Goal: Task Accomplishment & Management: Manage account settings

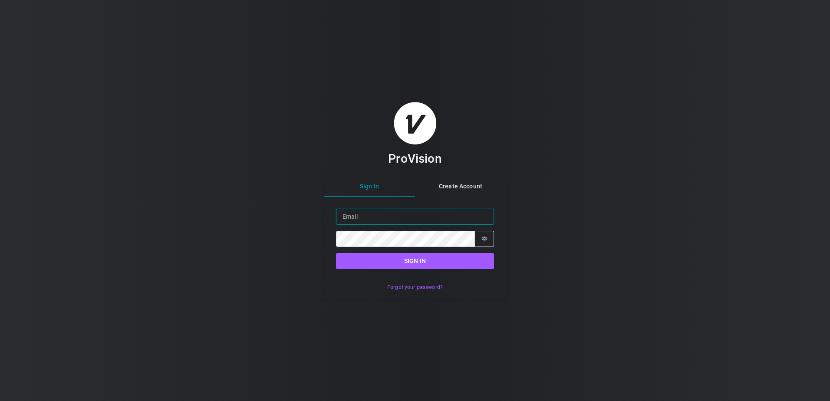
click at [381, 214] on input "Email" at bounding box center [415, 217] width 158 height 16
type input "[PERSON_NAME][EMAIL_ADDRESS][DOMAIN_NAME]"
click at [308, 292] on div "ProVision Sign In Create Account Sign in Email pedro.i@htinstall.com Password P…" at bounding box center [415, 200] width 830 height 401
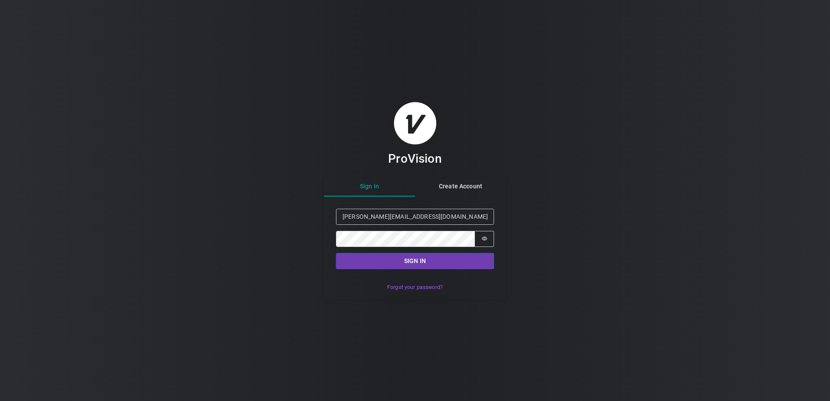
click at [399, 263] on button "Sign in" at bounding box center [415, 261] width 158 height 16
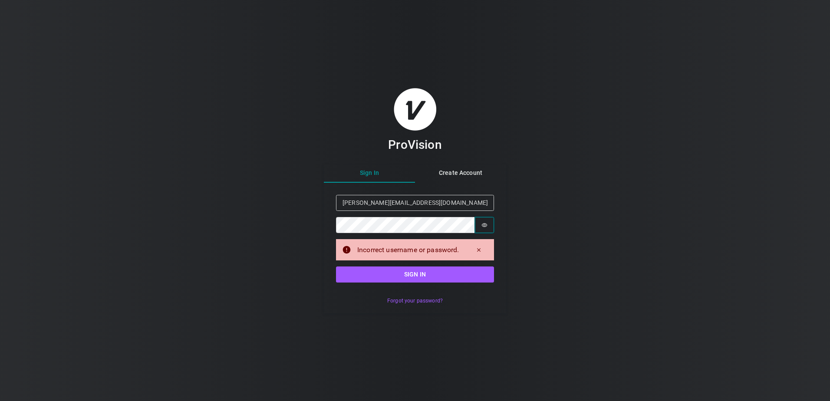
click at [485, 225] on icon "Show password" at bounding box center [484, 225] width 6 height 6
click at [313, 231] on div "ProVision Sign In Create Account Sign in Email pedro.i@htinstall.com Password P…" at bounding box center [415, 200] width 830 height 401
click at [319, 257] on div "ProVision Sign In Create Account Sign in Email pedro.i@htinstall.com Password P…" at bounding box center [415, 200] width 830 height 401
click at [416, 274] on button "Sign in" at bounding box center [415, 274] width 158 height 16
click at [416, 270] on button "Sign in" at bounding box center [415, 274] width 158 height 16
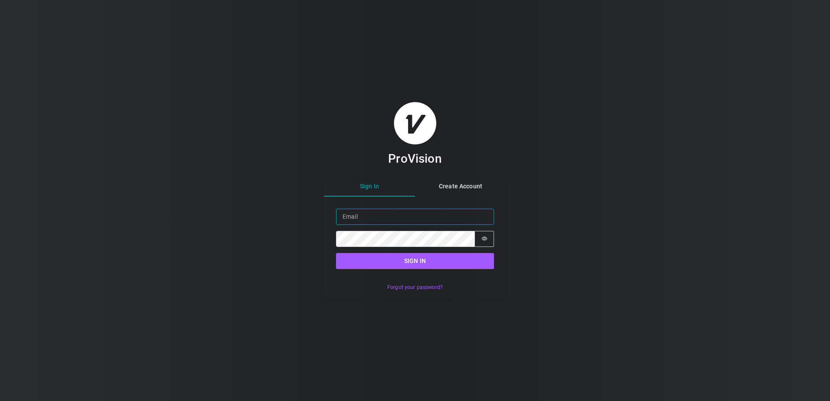
click at [369, 216] on input "Email" at bounding box center [415, 217] width 158 height 16
type input "[PERSON_NAME][EMAIL_ADDRESS][DOMAIN_NAME]"
click at [259, 135] on div "ProVision Sign In Create Account Sign in Email pedro.i@htinstall.com Password P…" at bounding box center [415, 200] width 830 height 401
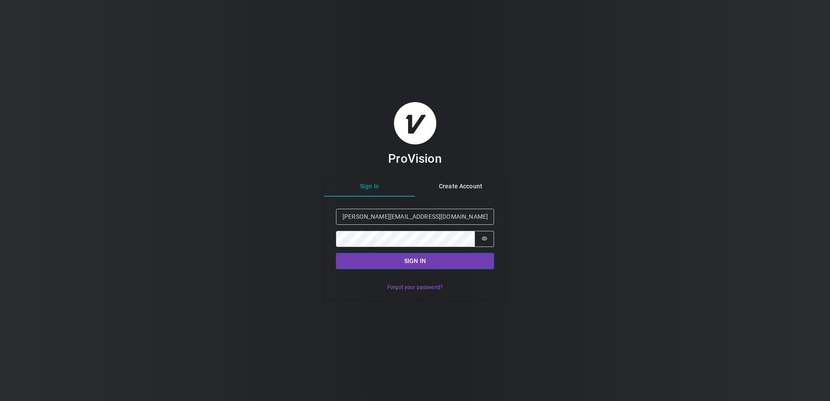
click at [416, 268] on button "Sign in" at bounding box center [415, 261] width 158 height 16
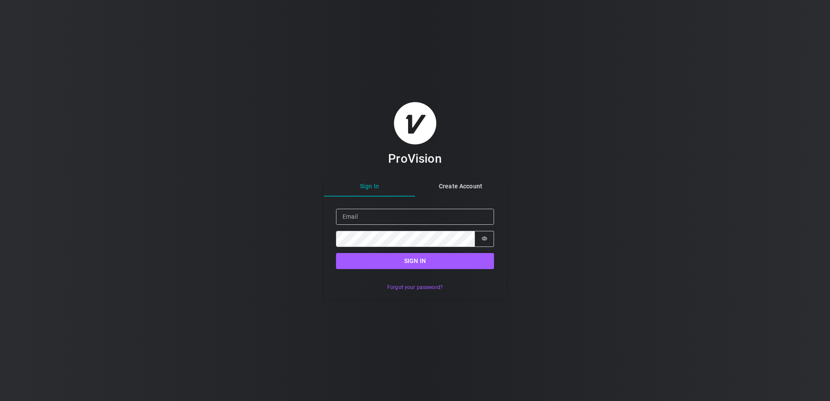
click at [368, 225] on fieldset "Sign in Email Password Password is hidden" at bounding box center [415, 228] width 158 height 38
click at [367, 218] on input "Email" at bounding box center [415, 217] width 158 height 16
type input "[PERSON_NAME][EMAIL_ADDRESS][DOMAIN_NAME]"
click at [487, 239] on icon "Show password" at bounding box center [484, 239] width 6 height 6
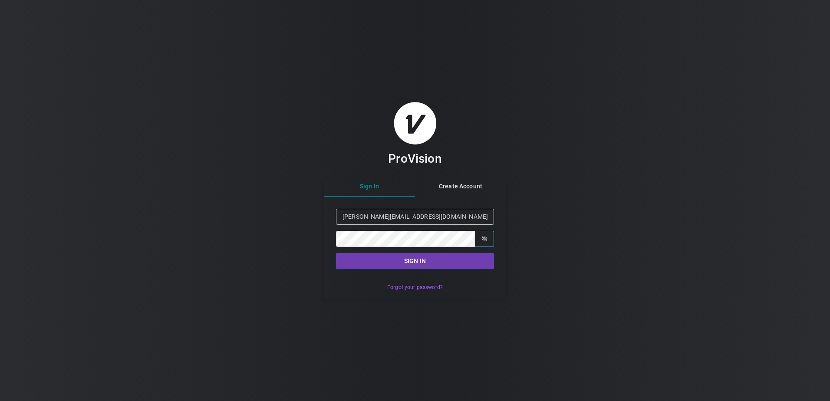
click at [411, 256] on button "Sign in" at bounding box center [415, 261] width 158 height 16
